Goal: Communication & Community: Answer question/provide support

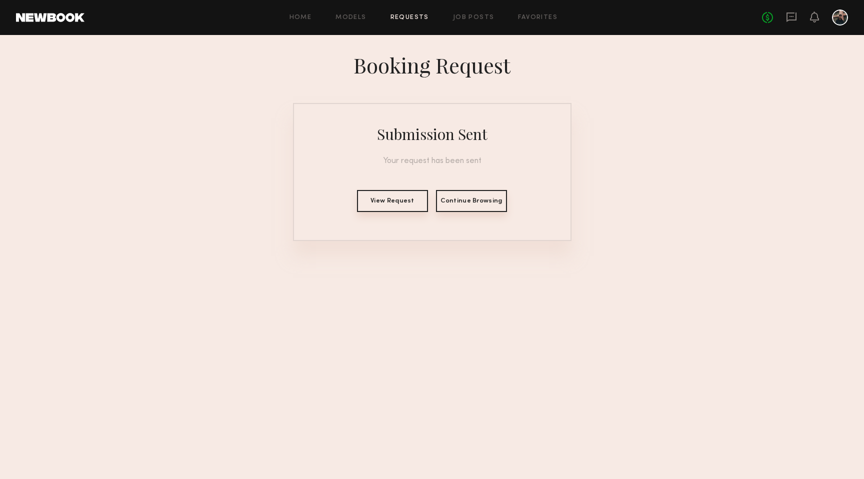
click at [648, 217] on nb-booking-result "Booking Request Submission Sent Your request has been sent View Request Continu…" at bounding box center [432, 146] width 864 height 190
click at [598, 102] on nb-booking-result "Booking Request Submission Sent Your request has been sent View Request Continu…" at bounding box center [432, 146] width 864 height 190
click at [787, 17] on icon at bounding box center [792, 18] width 10 height 10
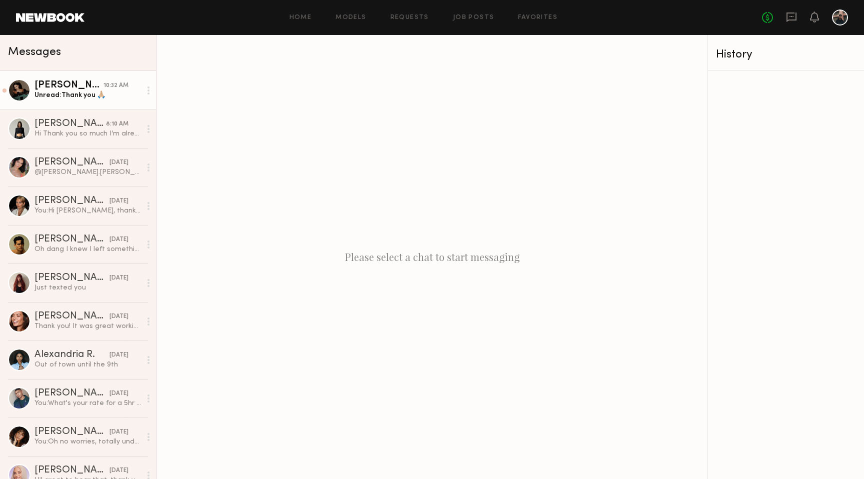
click at [55, 91] on div "Unread: Thank you 🙏🏼" at bounding box center [88, 96] width 107 height 10
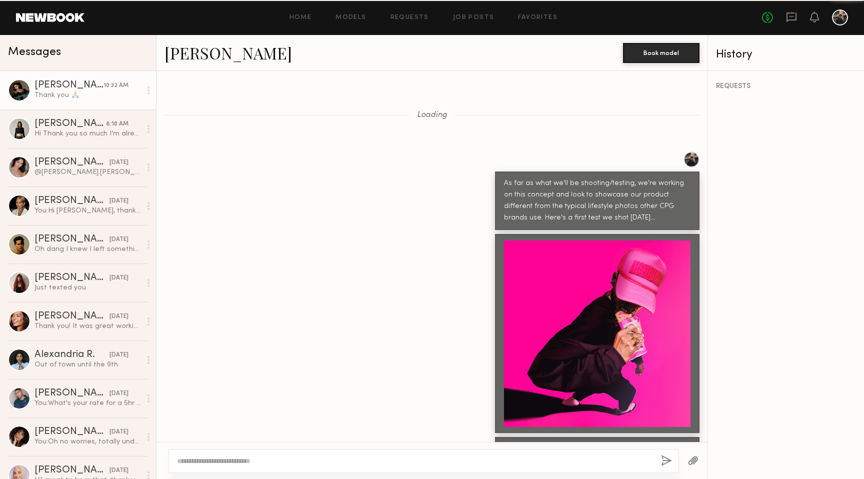
scroll to position [1141, 0]
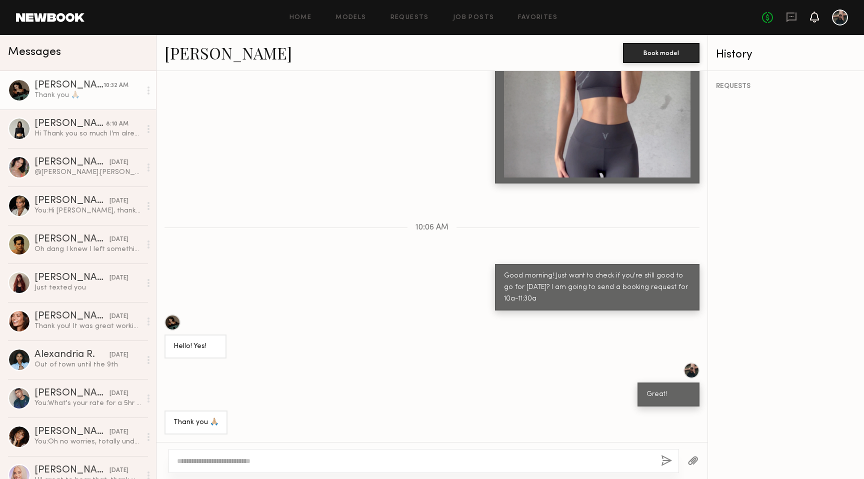
click at [815, 19] on icon at bounding box center [815, 16] width 8 height 7
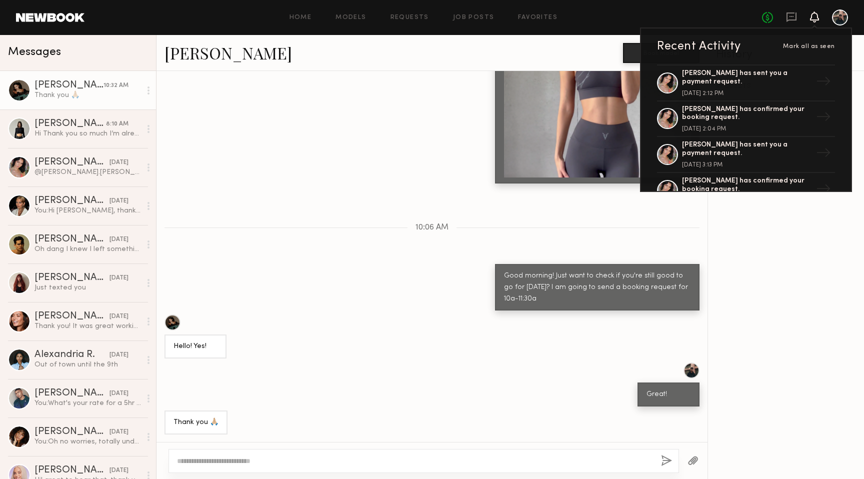
click at [424, 358] on div "Hello! Yes!" at bounding box center [432, 337] width 551 height 44
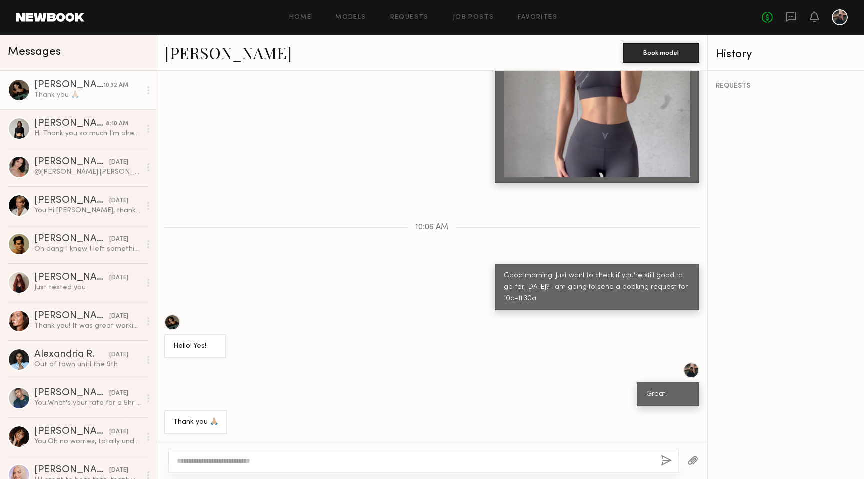
click at [335, 458] on textarea at bounding box center [415, 461] width 476 height 10
type textarea "**********"
click at [669, 458] on button "button" at bounding box center [666, 461] width 11 height 13
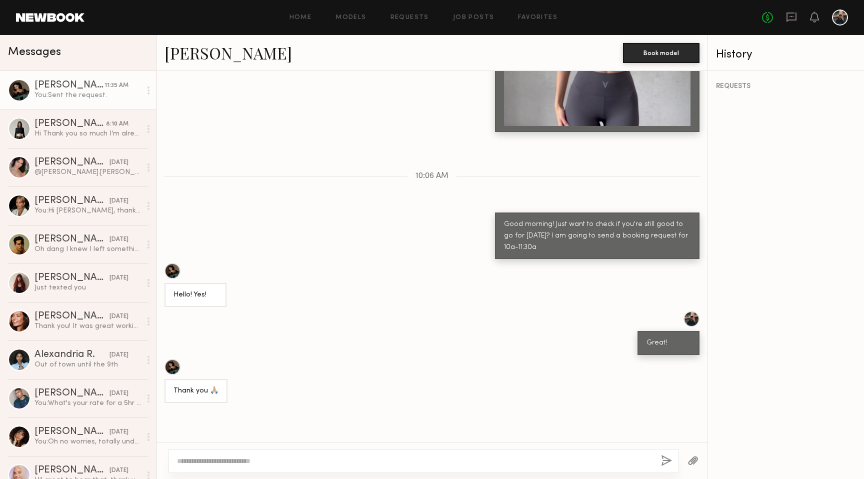
scroll to position [1265, 0]
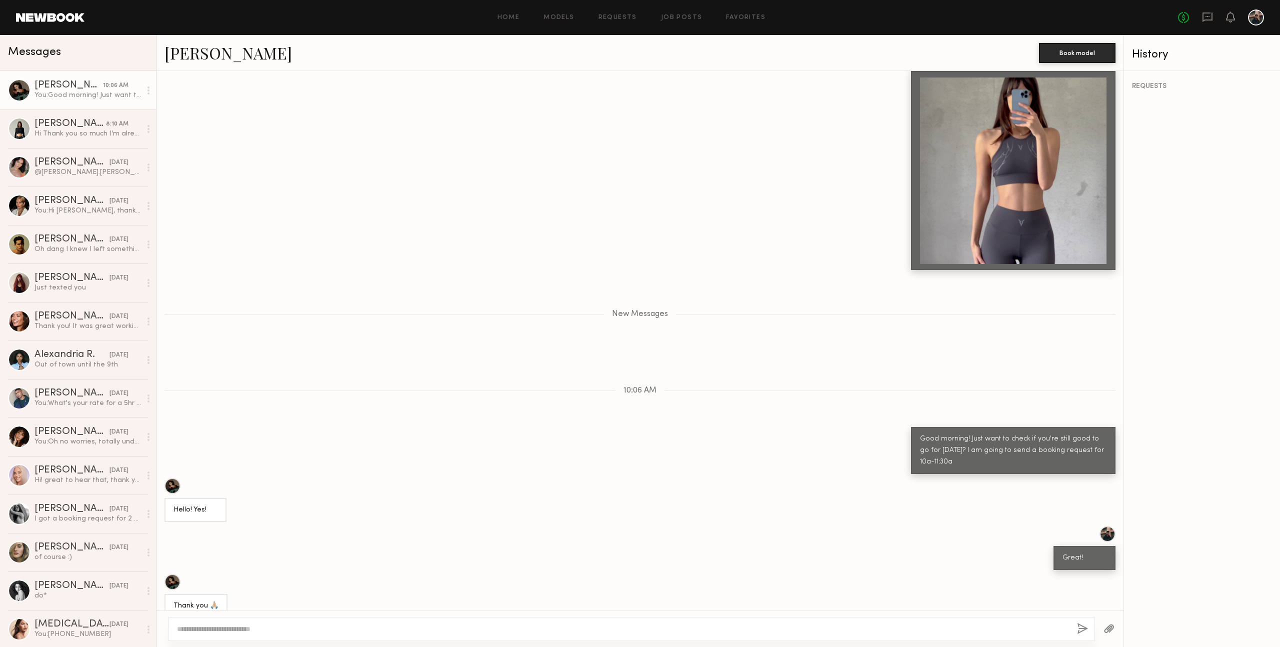
click at [327, 427] on div "Good morning! Just want to check if you're still good to go for [DATE]? I am go…" at bounding box center [640, 450] width 967 height 47
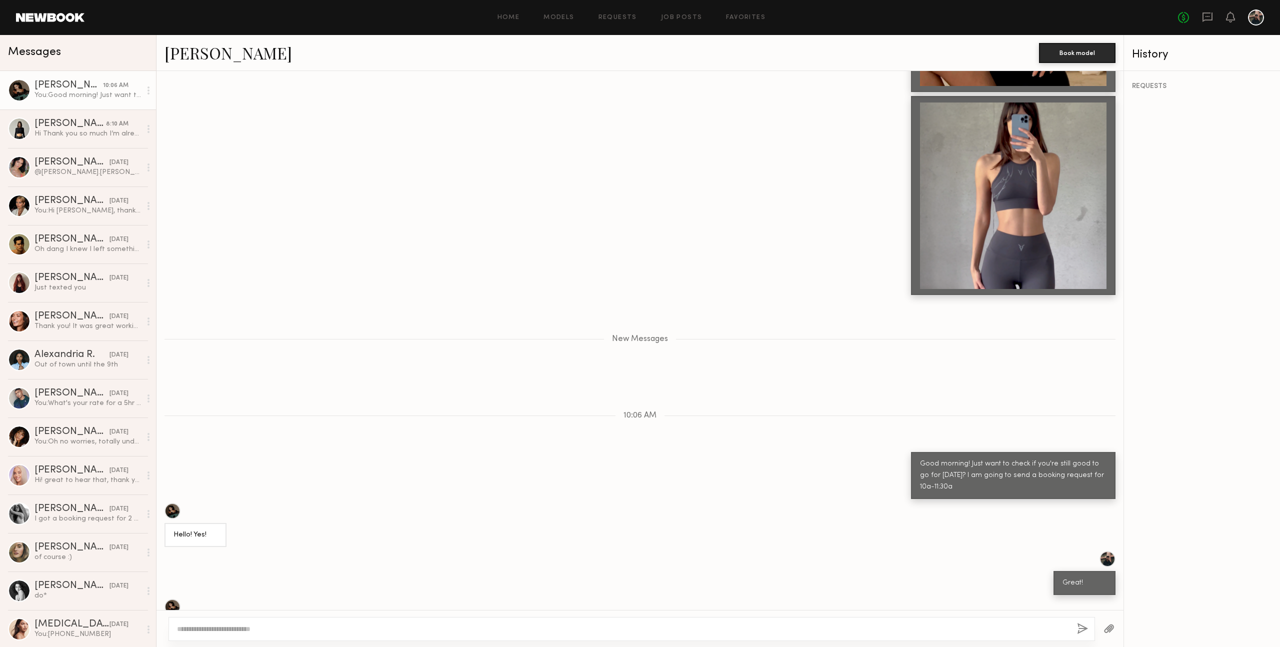
scroll to position [1779, 0]
